Goal: Task Accomplishment & Management: Use online tool/utility

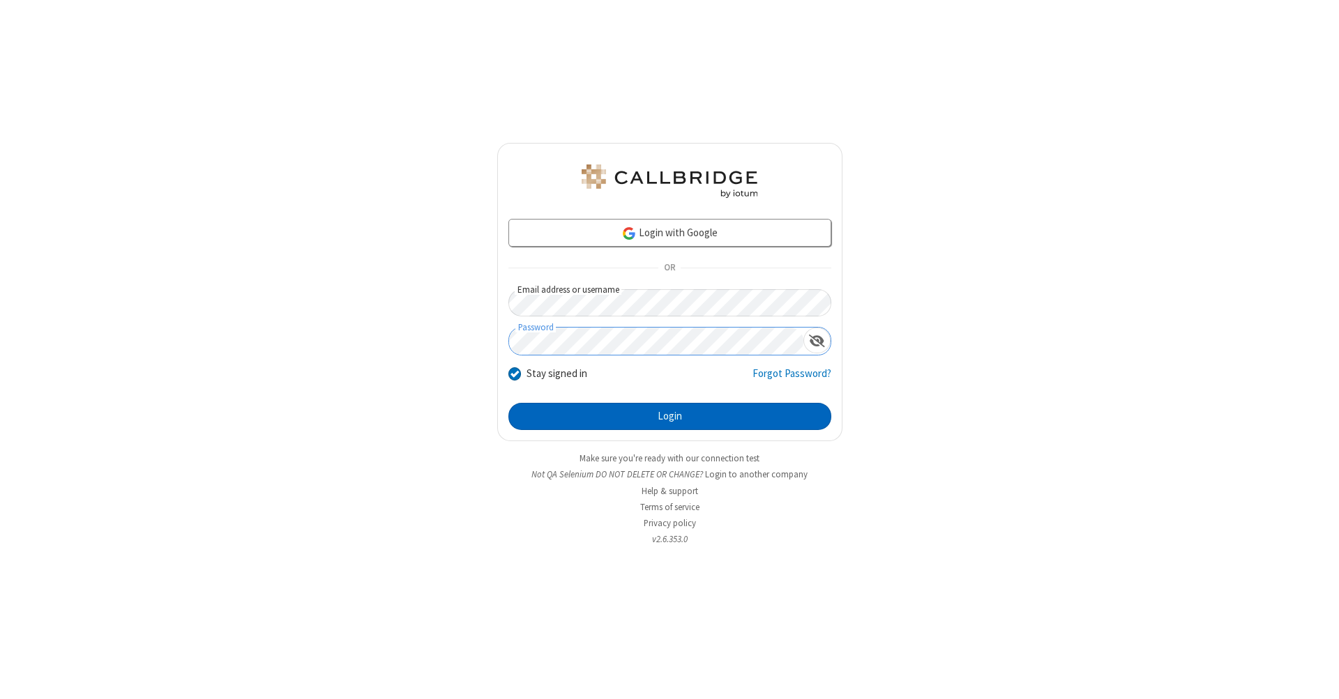
click at [669, 417] on button "Login" at bounding box center [669, 417] width 323 height 28
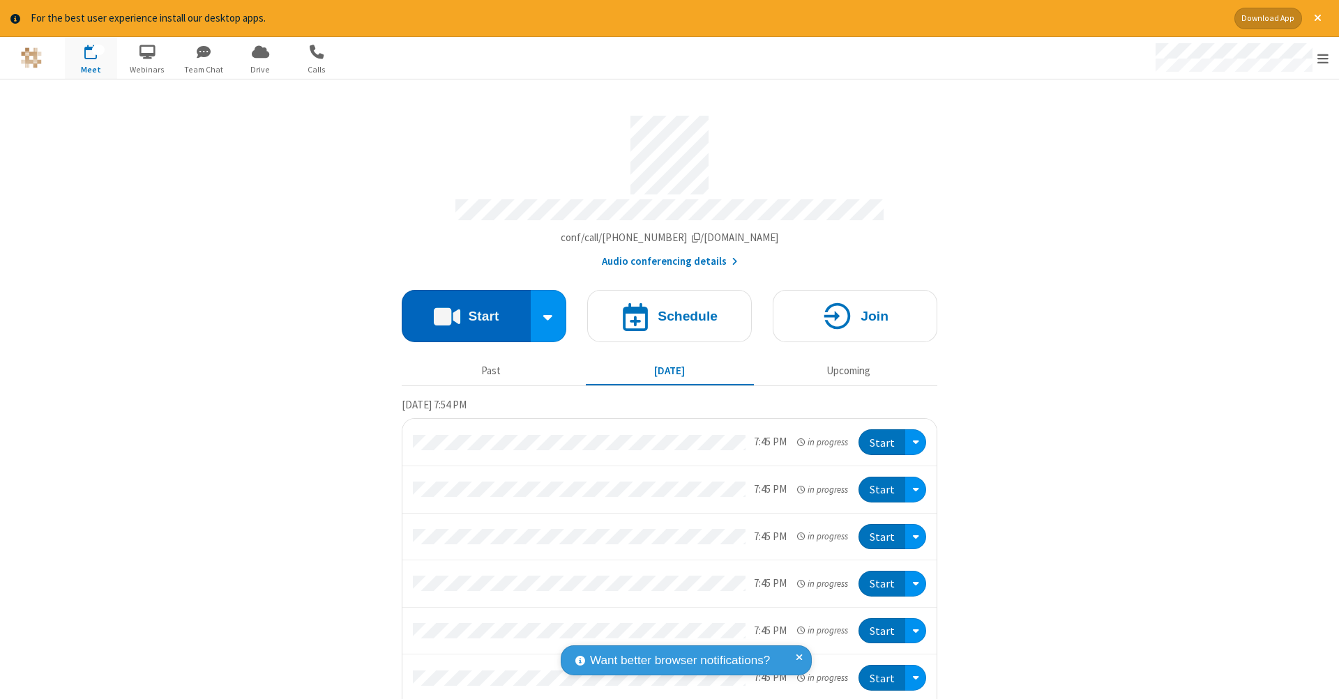
click at [460, 309] on button "Start" at bounding box center [466, 316] width 129 height 52
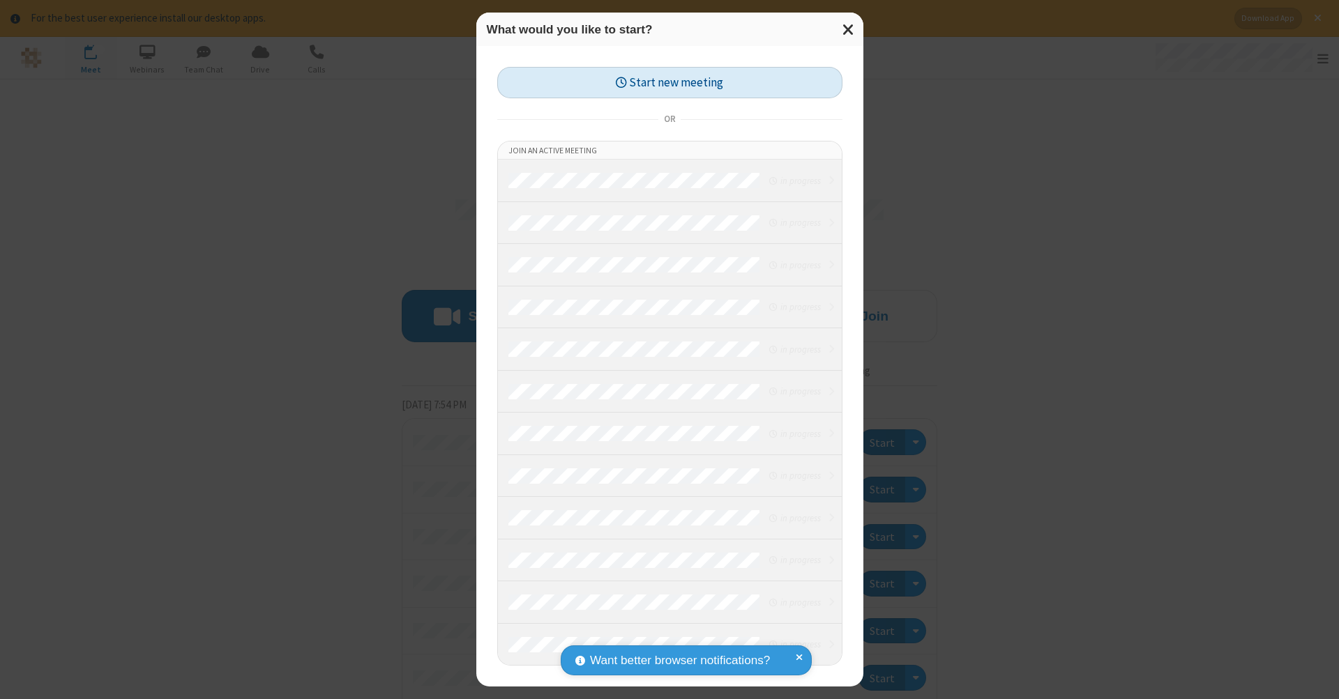
click at [669, 82] on button "Start new meeting" at bounding box center [669, 82] width 345 height 31
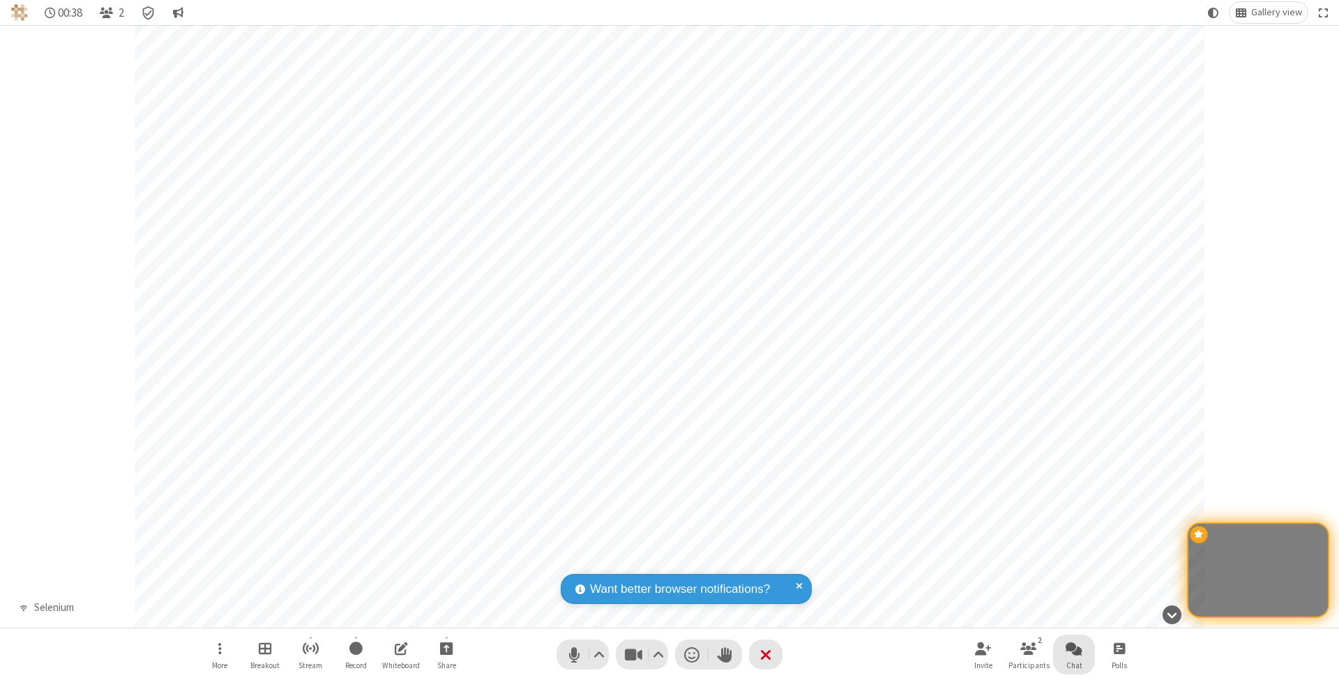
click at [1073, 648] on span "Open chat" at bounding box center [1073, 647] width 17 height 17
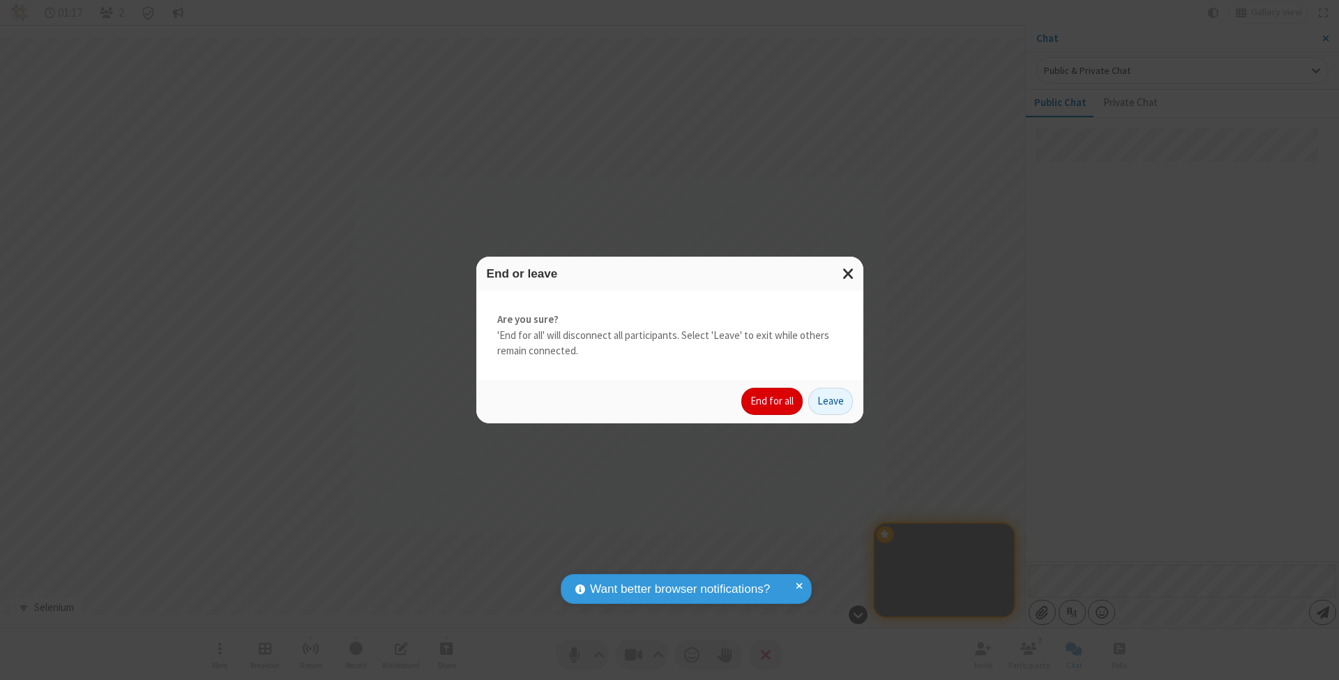
click at [773, 400] on button "End for all" at bounding box center [771, 402] width 61 height 28
